Goal: Book appointment/travel/reservation

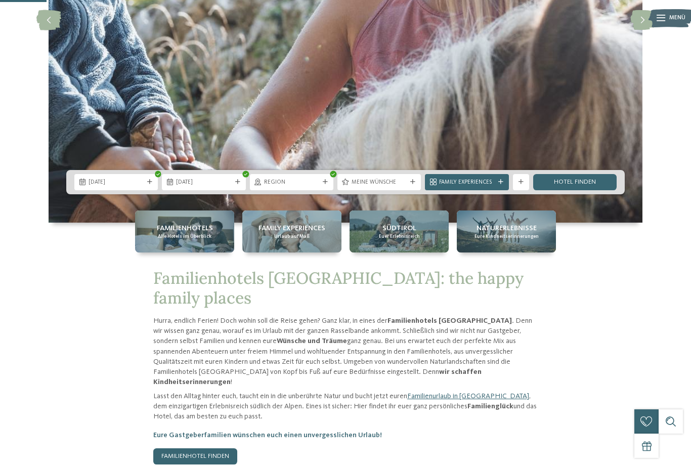
click at [402, 187] on span "Meine Wünsche" at bounding box center [379, 183] width 55 height 8
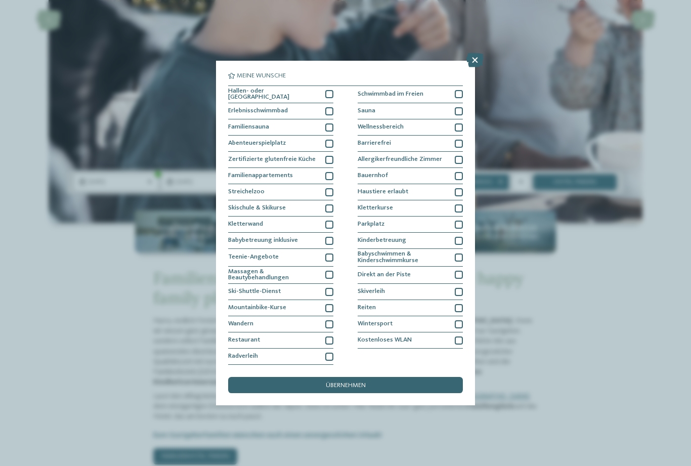
click at [327, 90] on div at bounding box center [329, 94] width 8 height 8
click at [332, 107] on div at bounding box center [329, 111] width 8 height 8
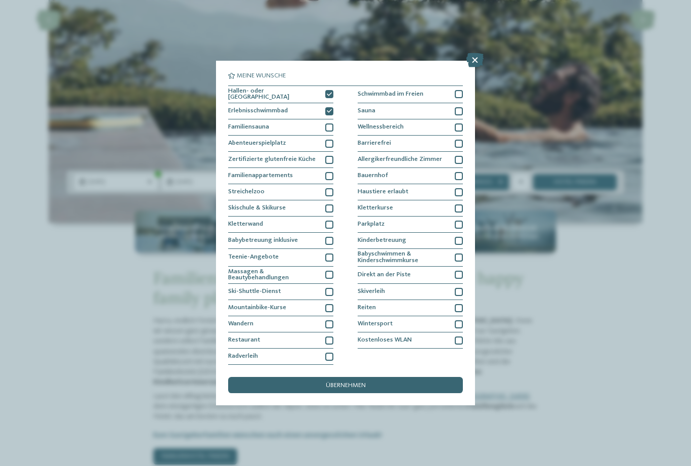
click at [332, 140] on div at bounding box center [329, 144] width 8 height 8
click at [330, 172] on div at bounding box center [329, 176] width 8 height 8
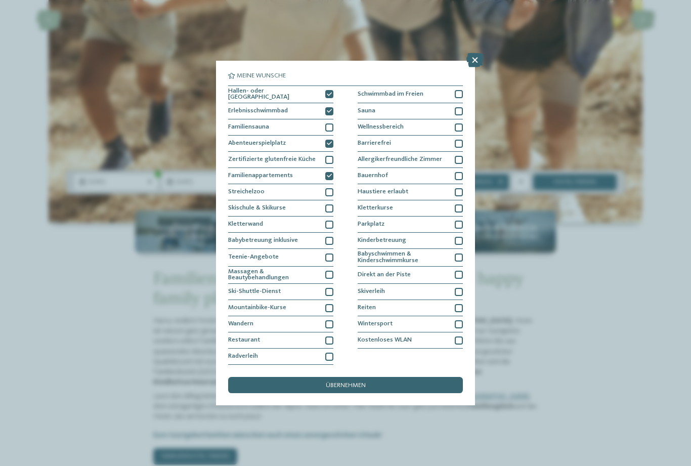
click at [460, 90] on div at bounding box center [459, 94] width 8 height 8
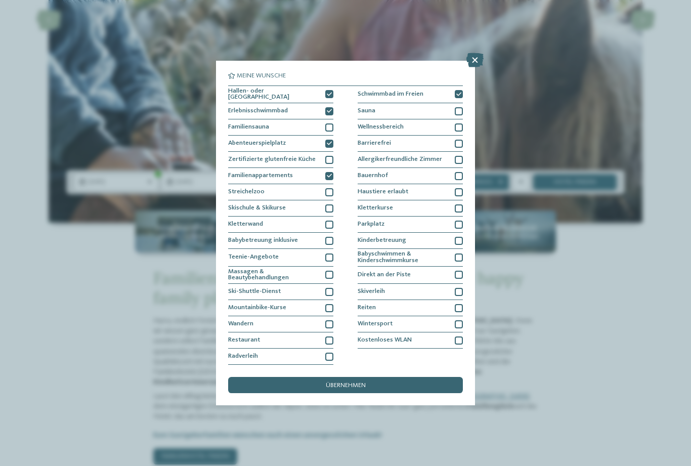
click at [354, 383] on span "übernehmen" at bounding box center [346, 386] width 40 height 7
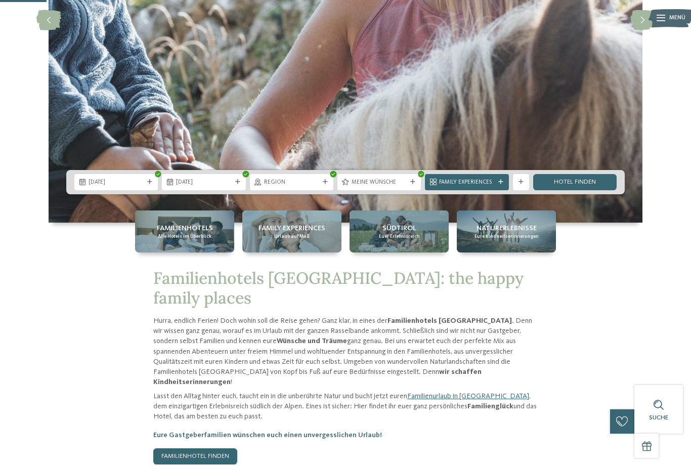
click at [599, 190] on link "Hotel finden" at bounding box center [575, 182] width 84 height 16
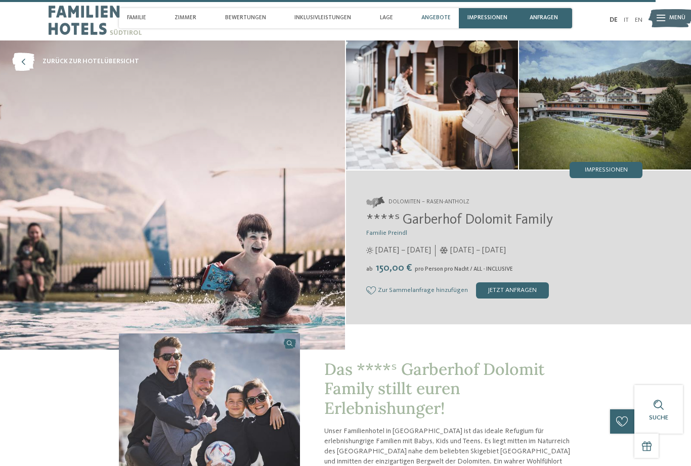
select select "**********"
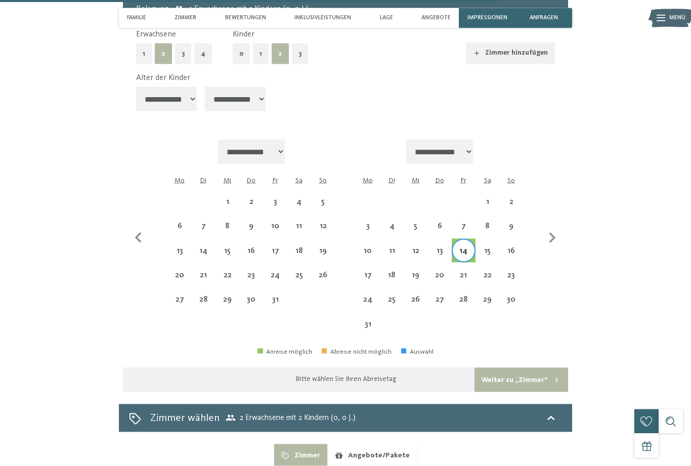
scroll to position [2709, 0]
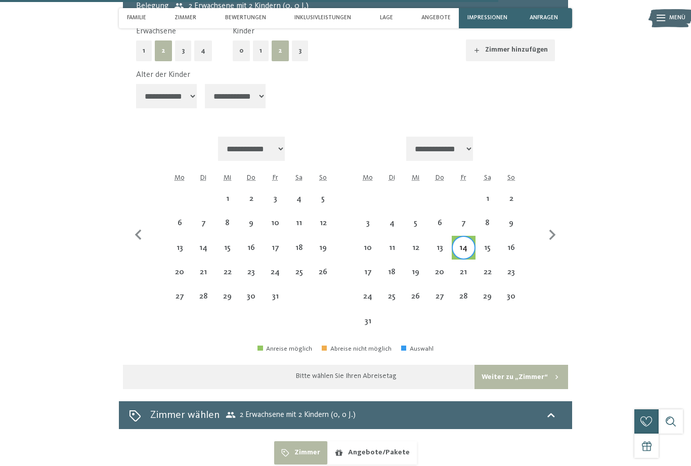
click at [461, 268] on div "21" at bounding box center [464, 279] width 22 height 22
select select "**********"
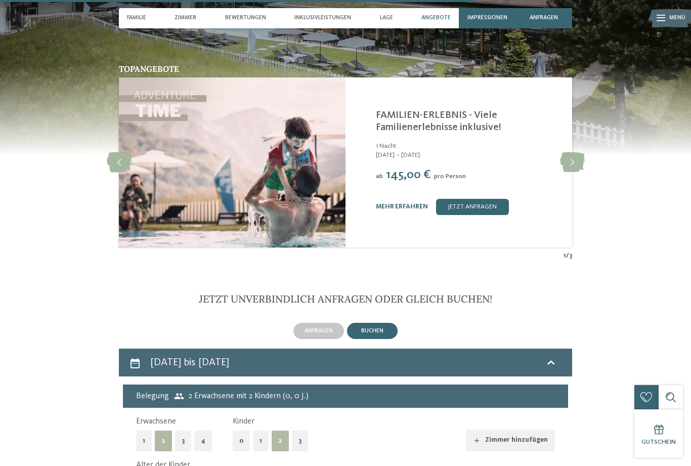
scroll to position [2317, 0]
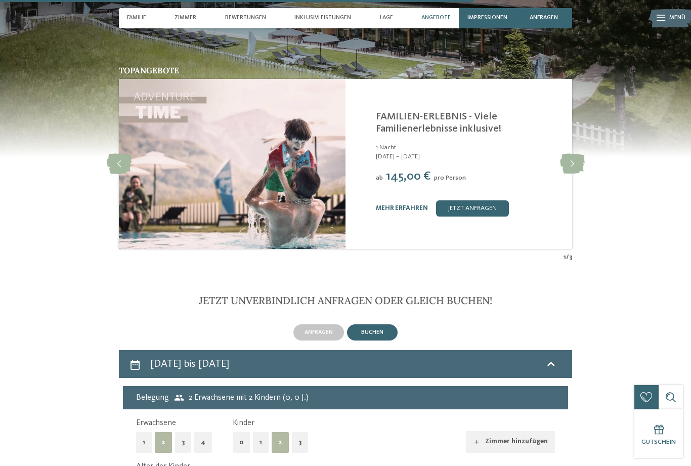
click at [490, 19] on span "Impressionen" at bounding box center [488, 18] width 40 height 7
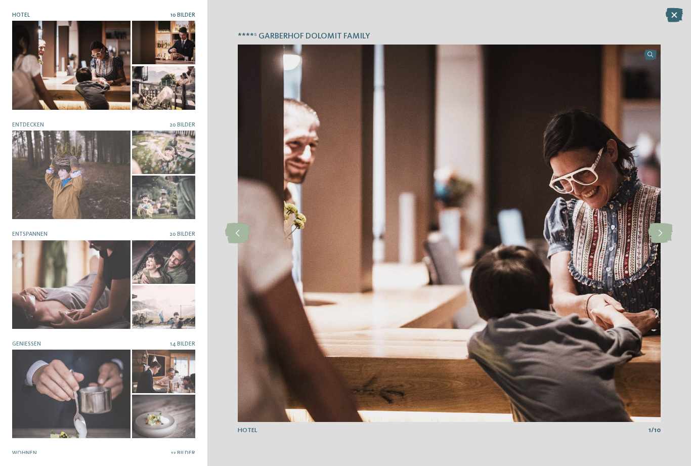
click at [666, 229] on icon at bounding box center [660, 233] width 25 height 20
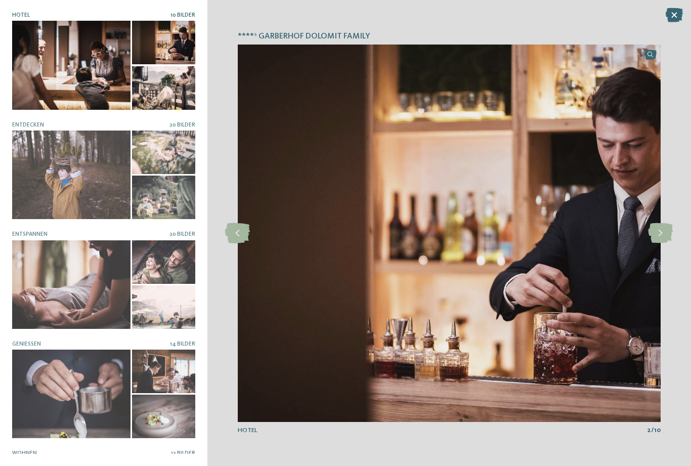
click at [665, 229] on icon at bounding box center [660, 233] width 25 height 20
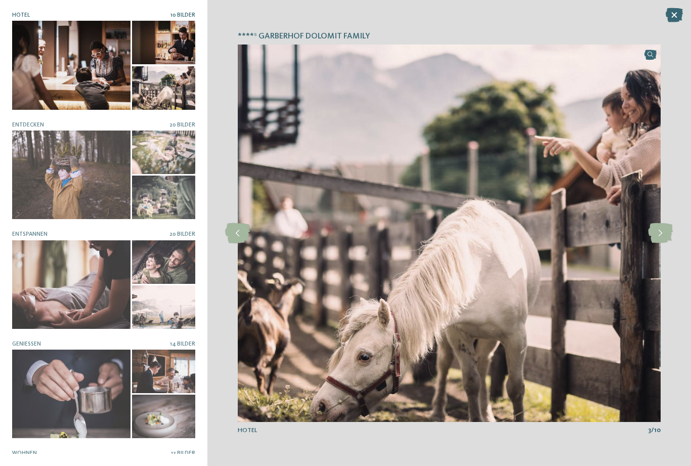
scroll to position [0, 0]
click at [31, 173] on div at bounding box center [71, 175] width 118 height 89
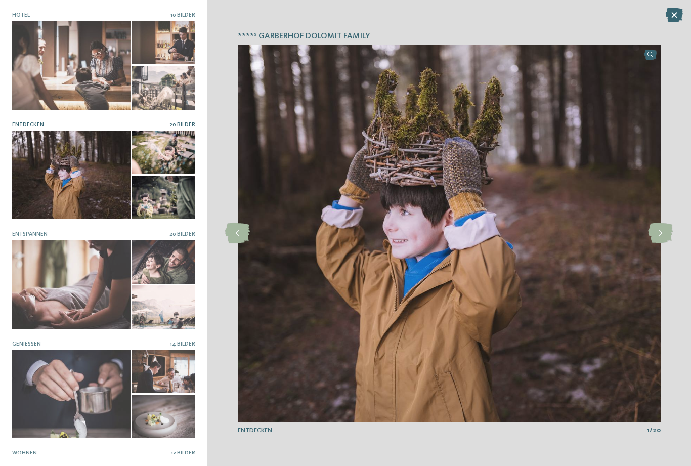
click at [662, 233] on icon at bounding box center [660, 233] width 25 height 20
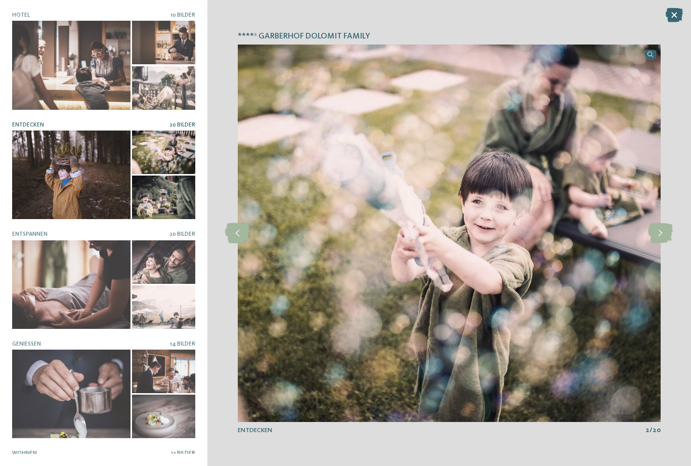
click at [661, 232] on icon at bounding box center [660, 233] width 25 height 20
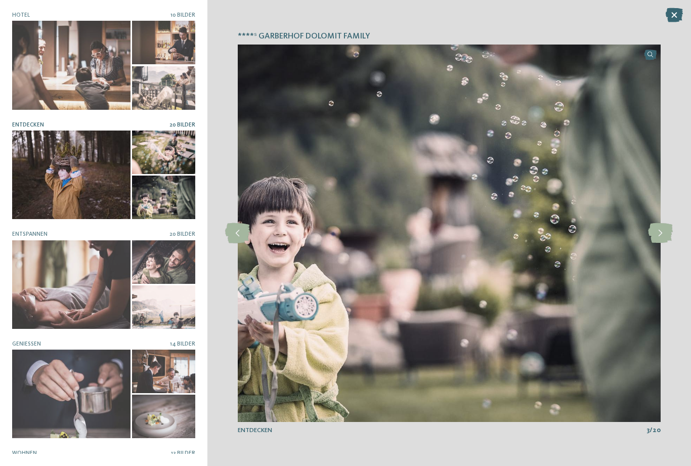
click at [664, 233] on icon at bounding box center [660, 233] width 25 height 20
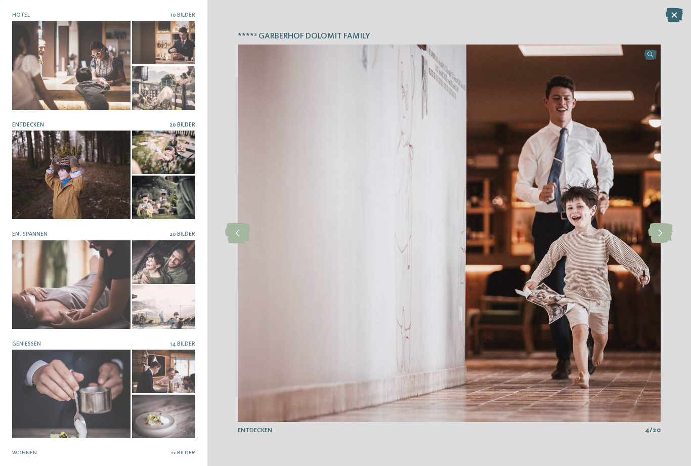
click at [665, 233] on icon at bounding box center [660, 233] width 25 height 20
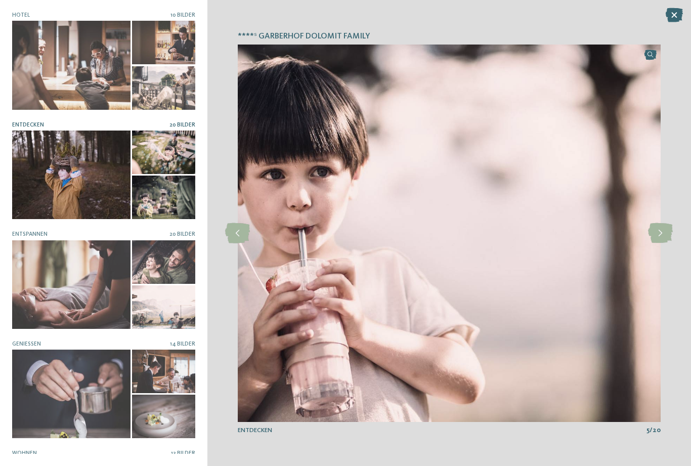
click at [665, 233] on icon at bounding box center [660, 233] width 25 height 20
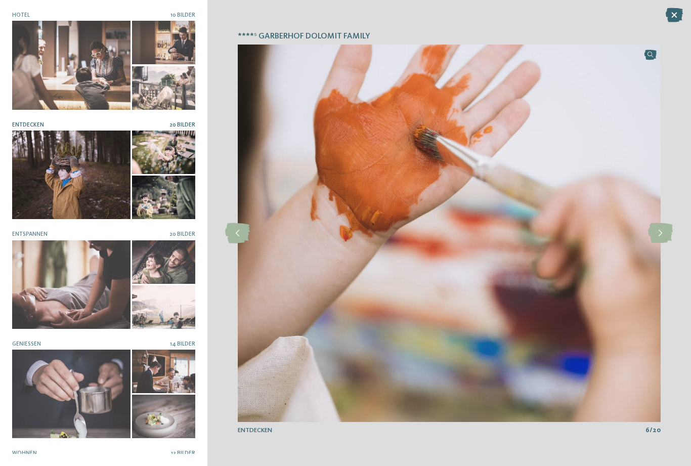
click at [666, 230] on icon at bounding box center [660, 233] width 25 height 20
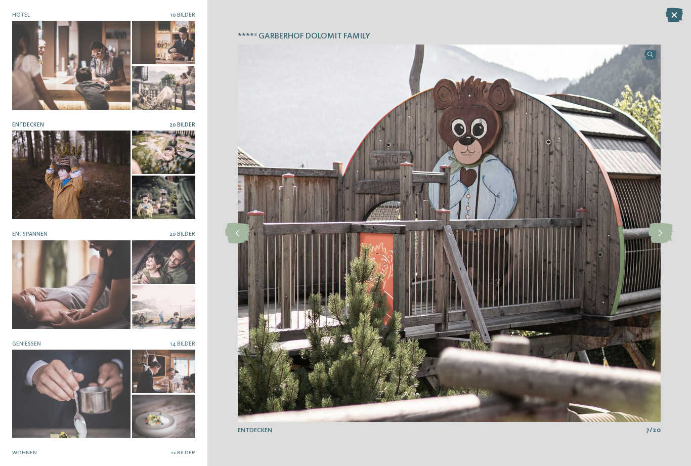
click at [663, 232] on icon at bounding box center [660, 233] width 25 height 20
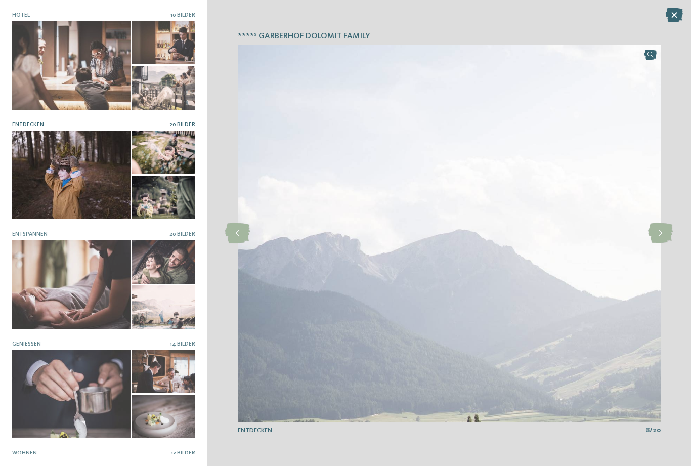
click at [664, 232] on icon at bounding box center [660, 233] width 25 height 20
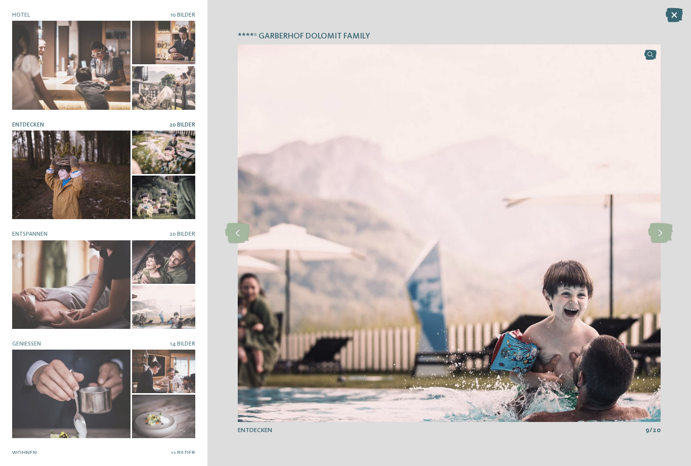
click at [662, 233] on icon at bounding box center [660, 233] width 25 height 20
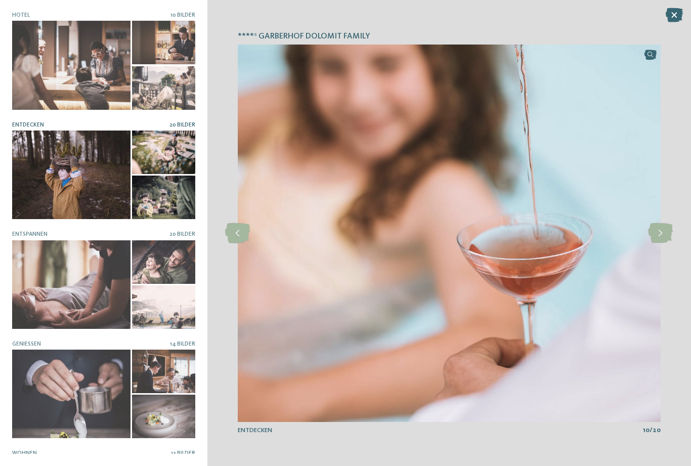
click at [665, 231] on icon at bounding box center [660, 233] width 25 height 20
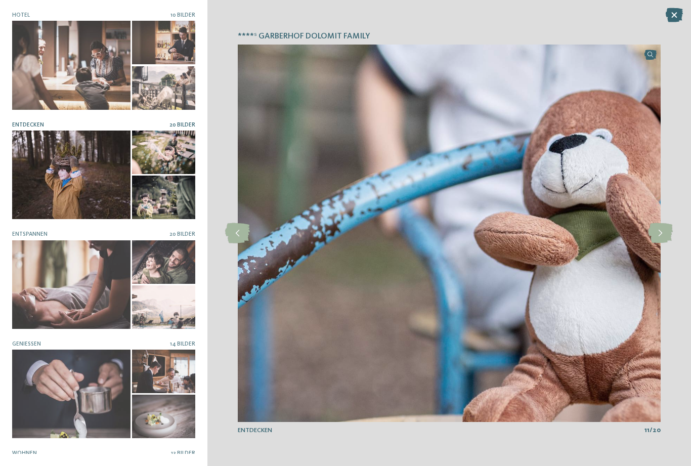
click at [662, 231] on icon at bounding box center [660, 233] width 25 height 20
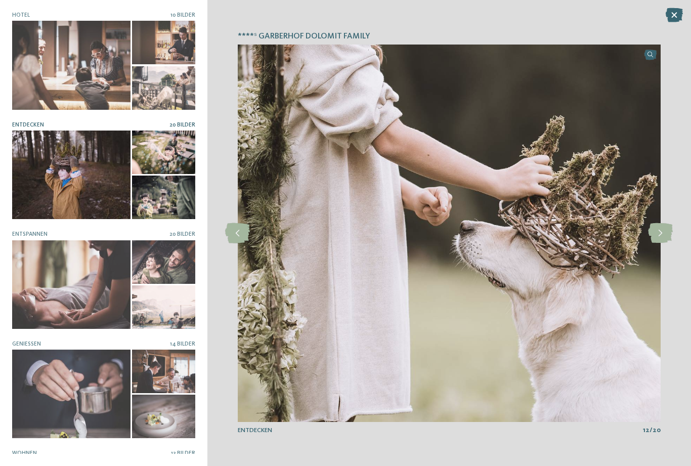
click at [662, 230] on icon at bounding box center [660, 233] width 25 height 20
